Goal: Navigation & Orientation: Understand site structure

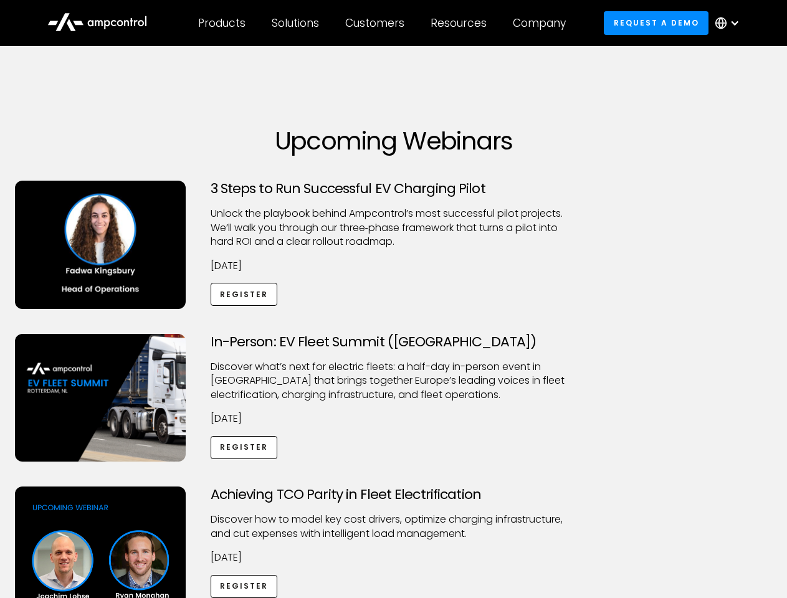
click at [383, 23] on div "Customers" at bounding box center [374, 23] width 59 height 14
click at [221, 23] on div "Products" at bounding box center [221, 23] width 47 height 14
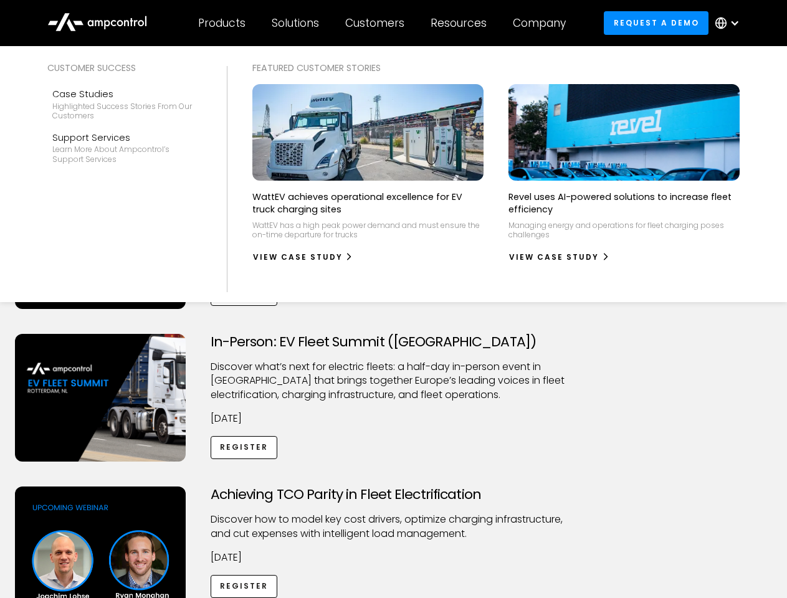
click at [296, 23] on div "Solutions" at bounding box center [295, 23] width 47 height 14
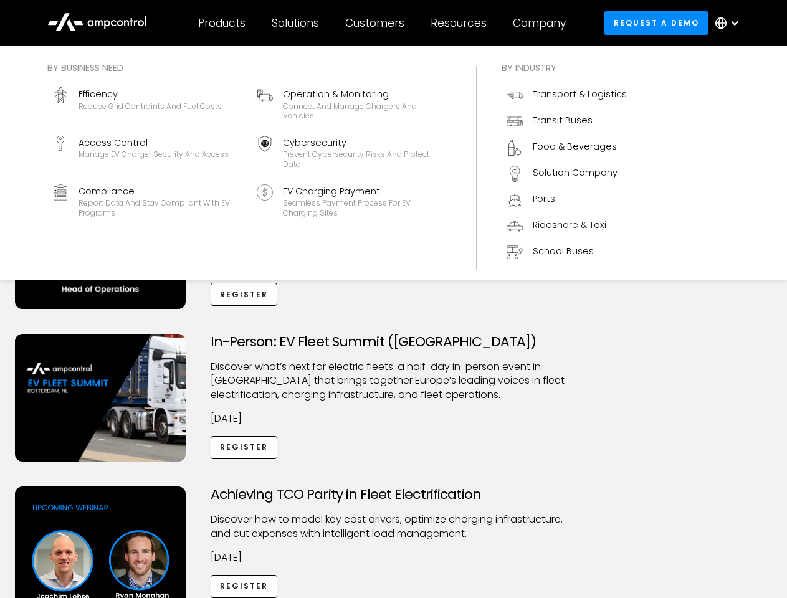
click at [377, 23] on div "Customers" at bounding box center [374, 23] width 59 height 14
click at [461, 23] on div "Resources" at bounding box center [459, 23] width 56 height 14
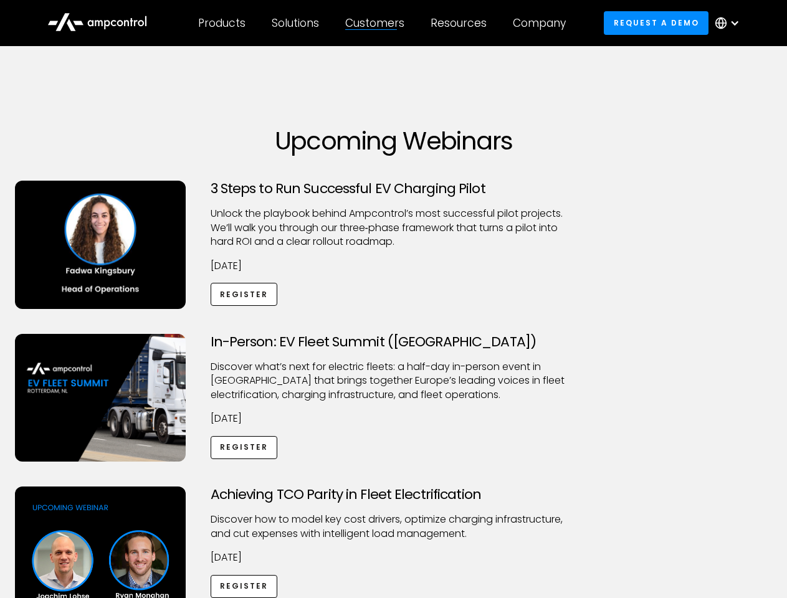
click at [544, 23] on div "Company" at bounding box center [539, 23] width 53 height 14
click at [731, 23] on div at bounding box center [735, 23] width 10 height 10
